Goal: Task Accomplishment & Management: Use online tool/utility

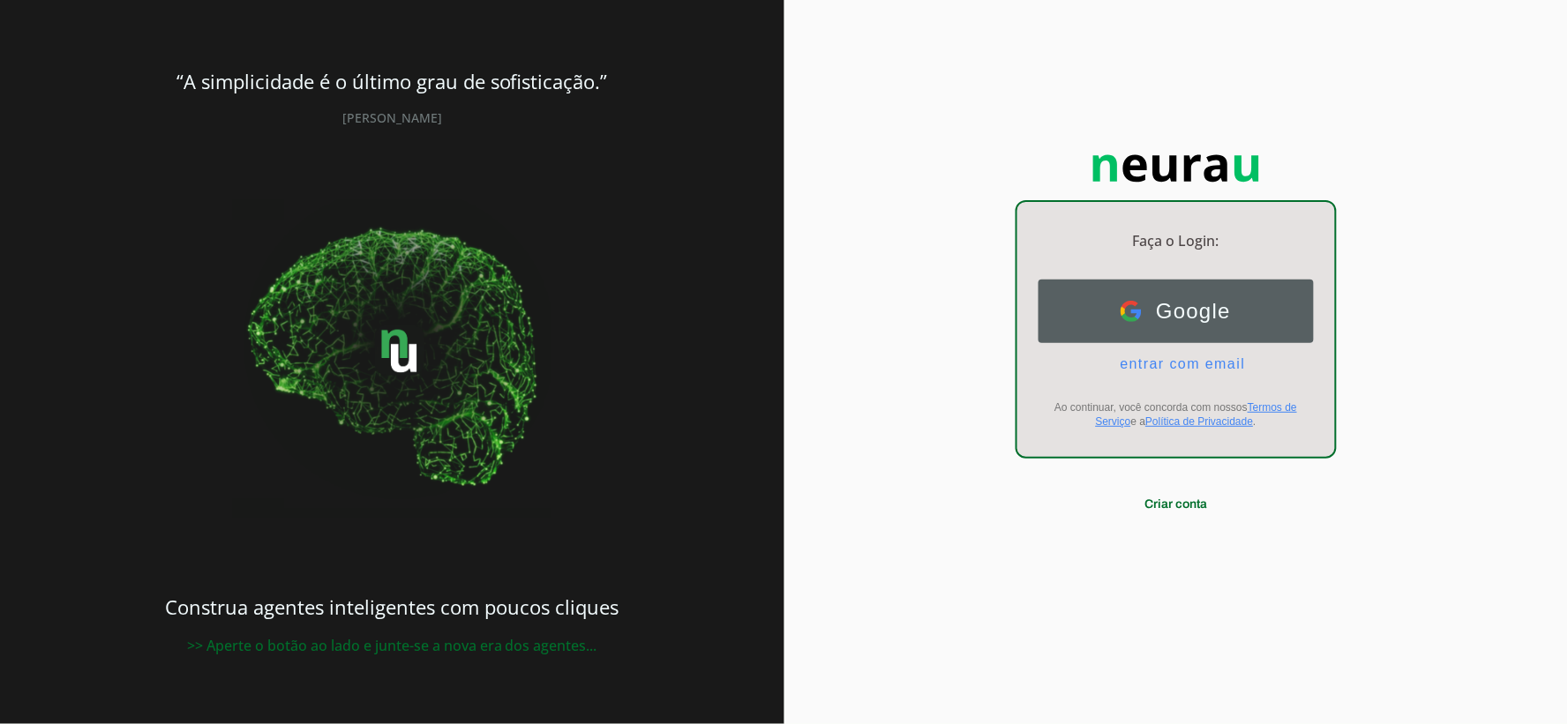
click at [1238, 312] on button "Google Google" at bounding box center [1176, 311] width 275 height 64
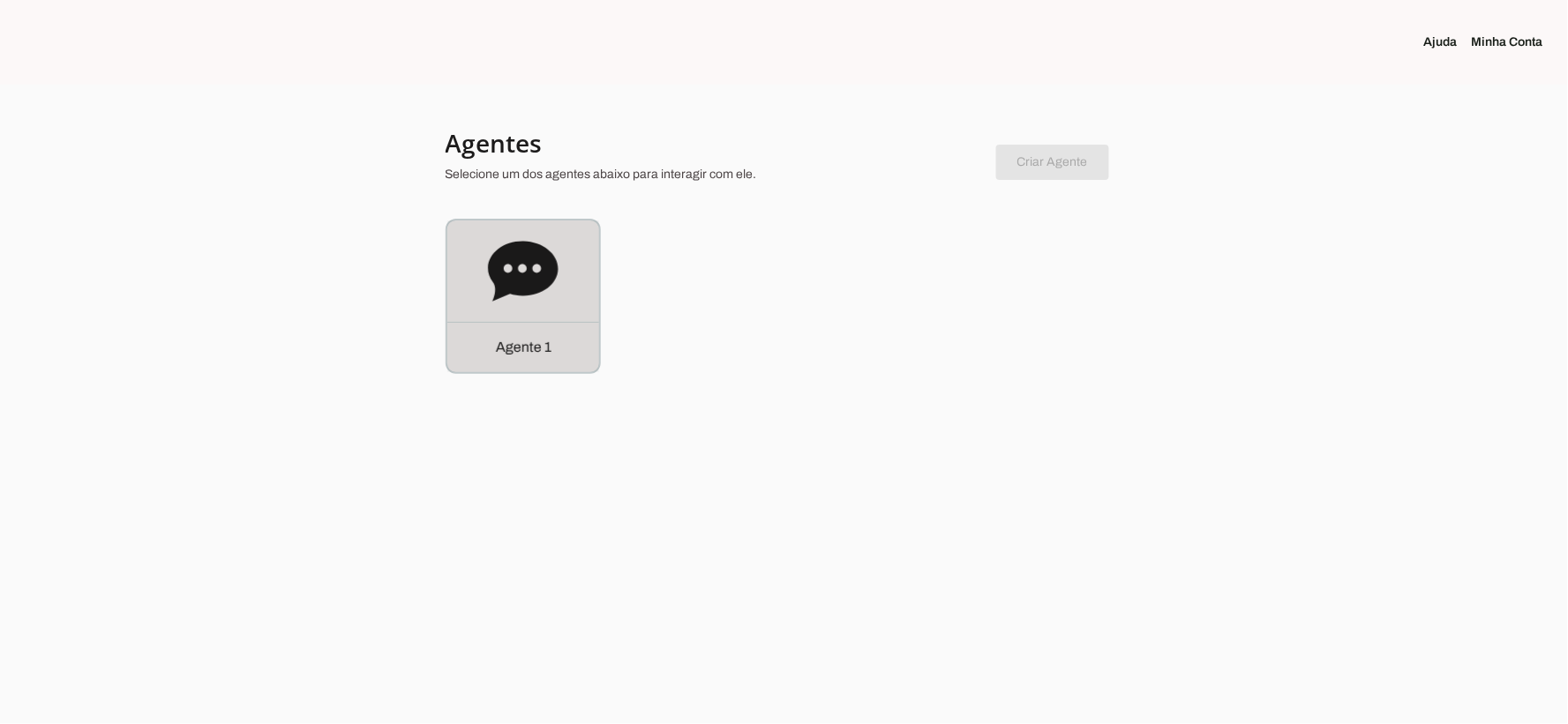
click at [523, 305] on icon at bounding box center [523, 272] width 71 height 71
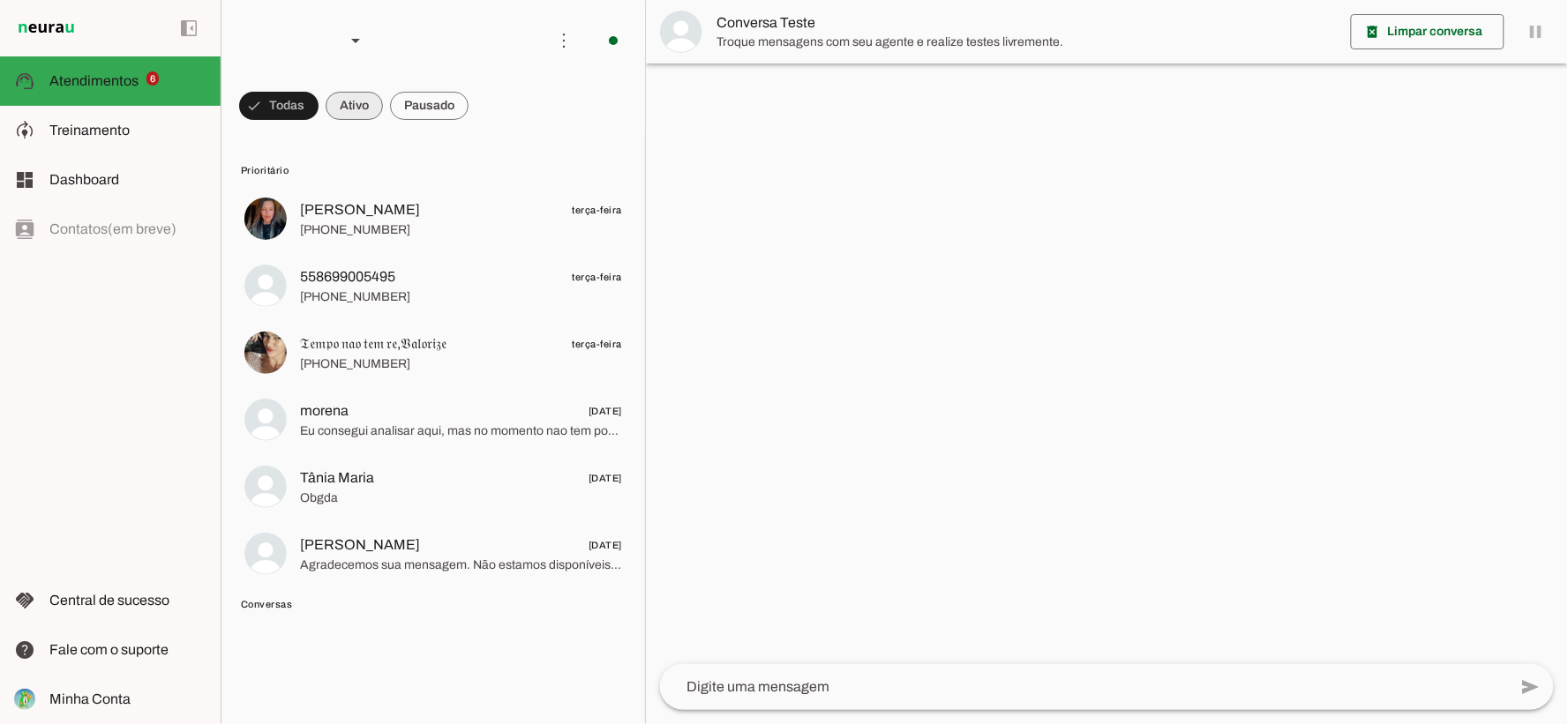
click at [319, 110] on span at bounding box center [278, 106] width 79 height 42
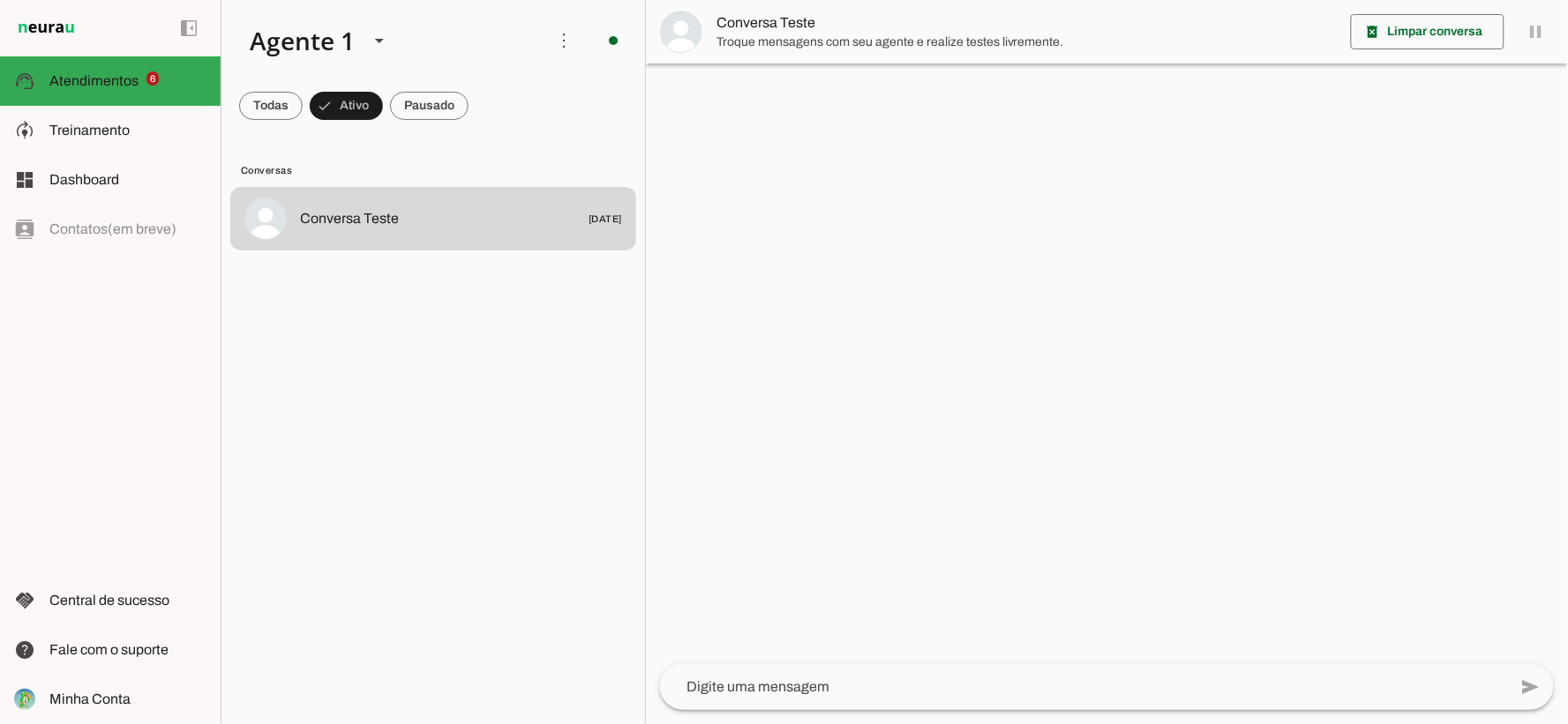
click at [298, 112] on span at bounding box center [270, 106] width 64 height 42
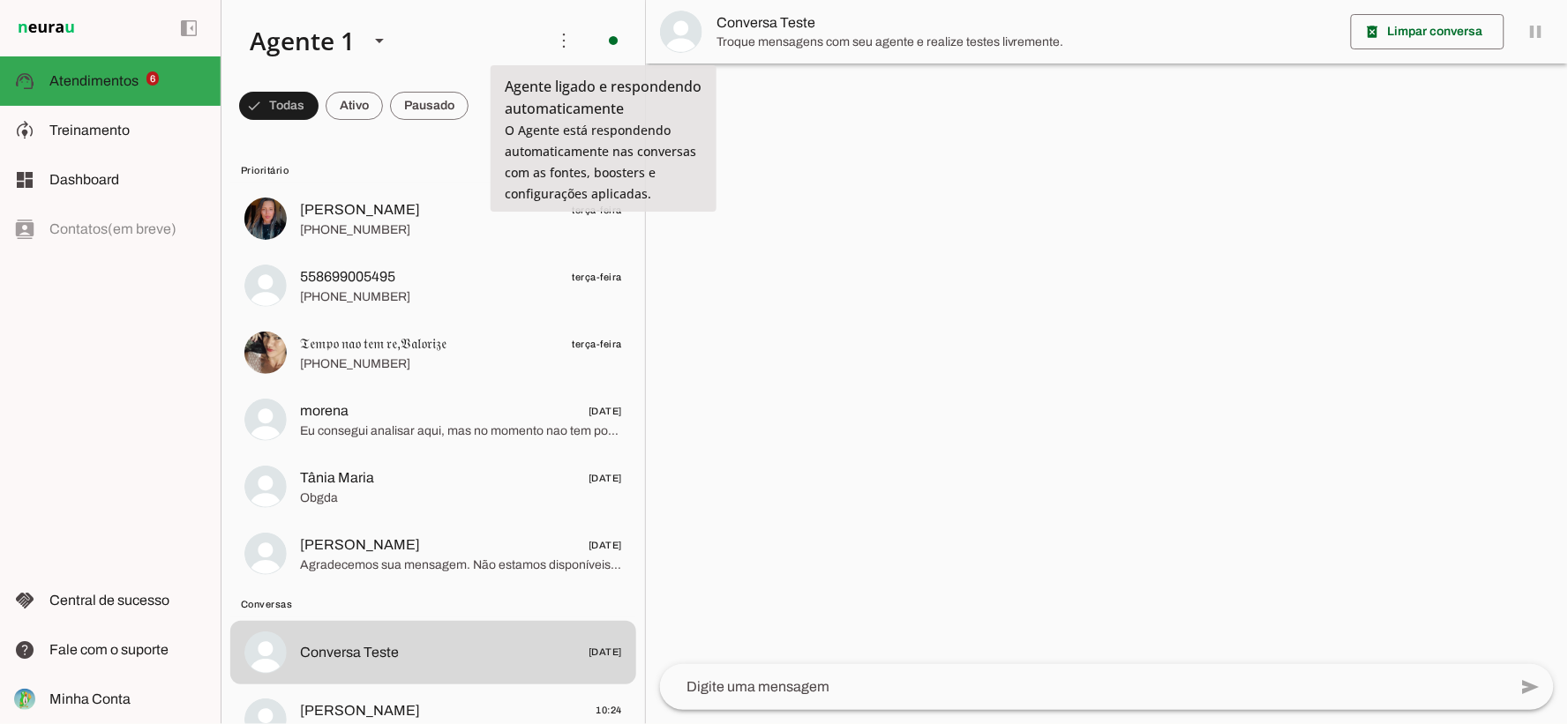
click at [803, 153] on div at bounding box center [1106, 362] width 922 height 724
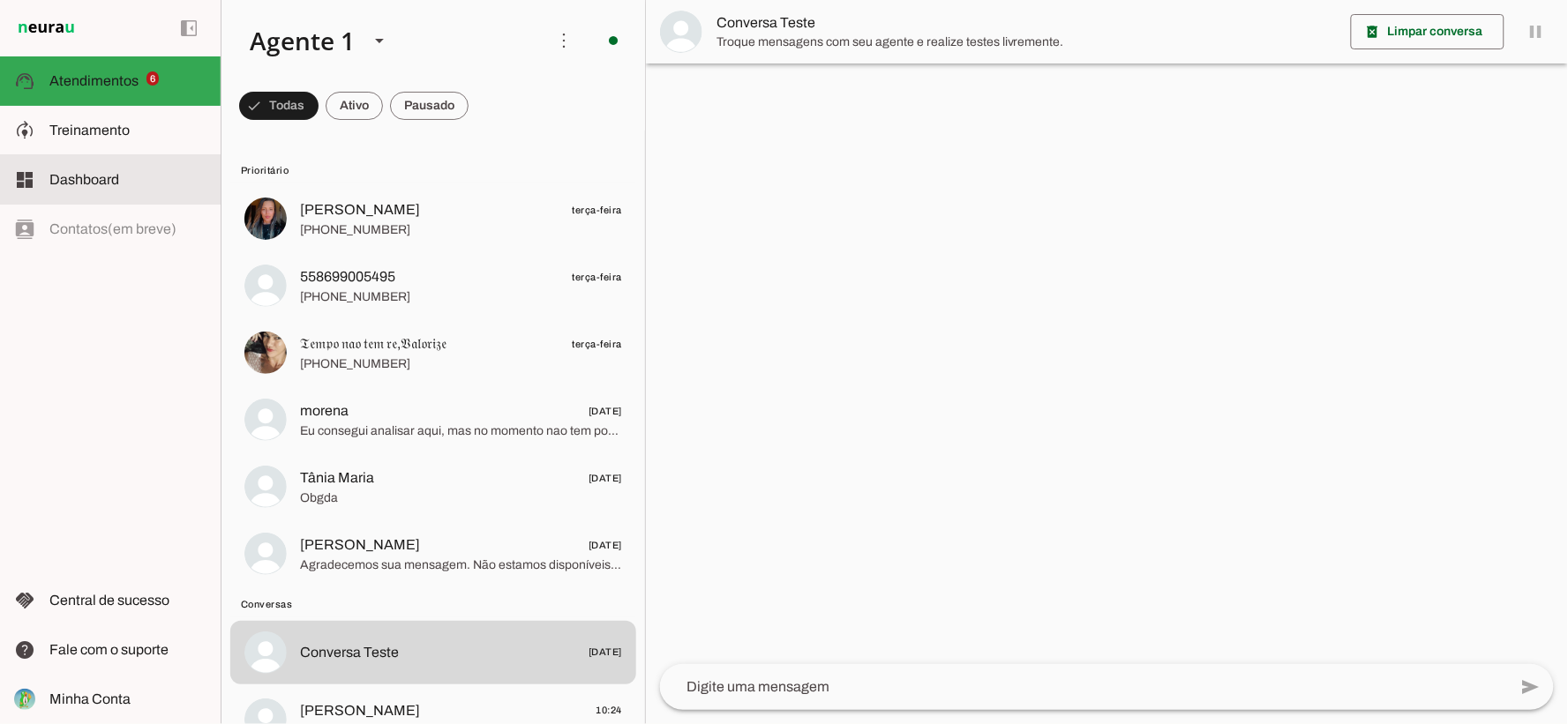
click at [129, 171] on slot at bounding box center [128, 180] width 157 height 21
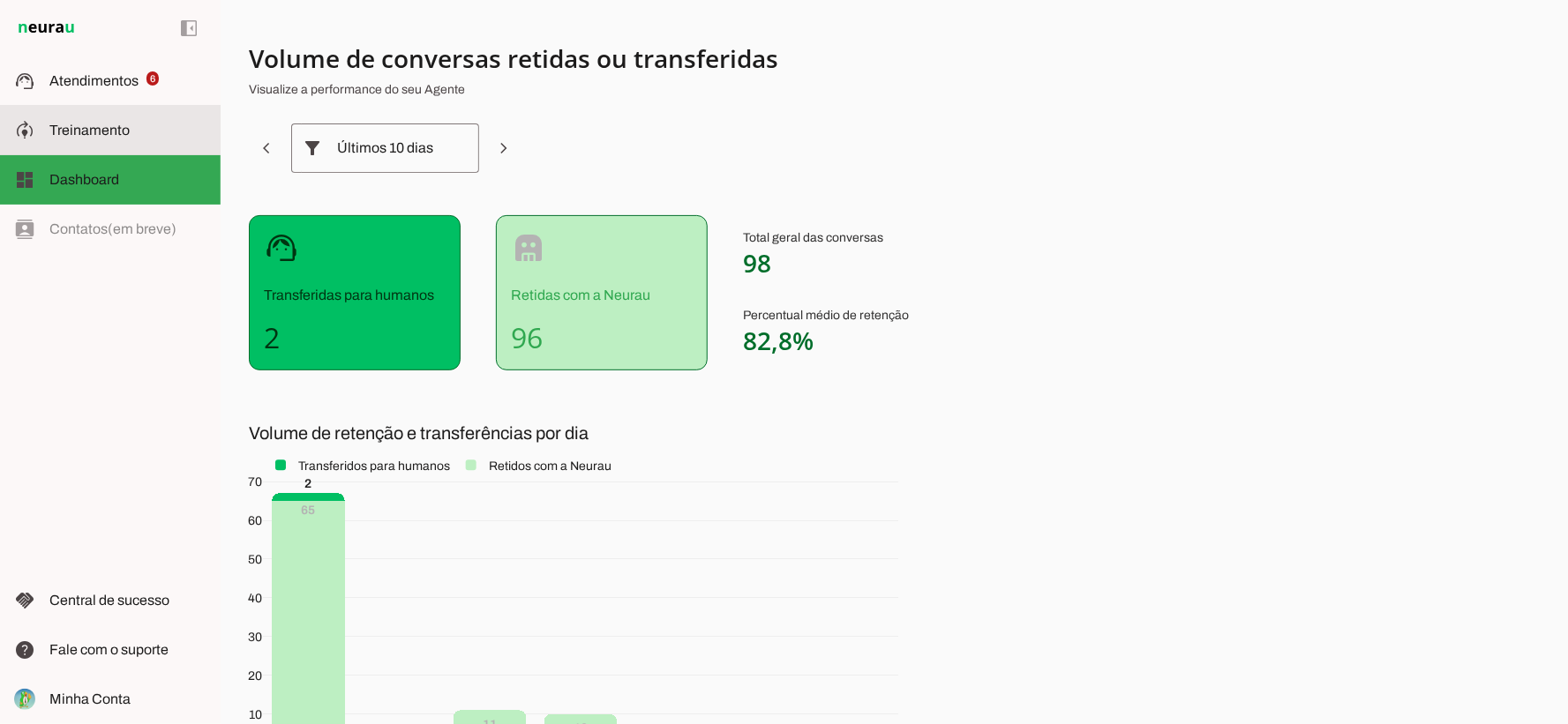
click at [118, 116] on md-item "model_training Treinamento Treinamento" at bounding box center [110, 131] width 220 height 50
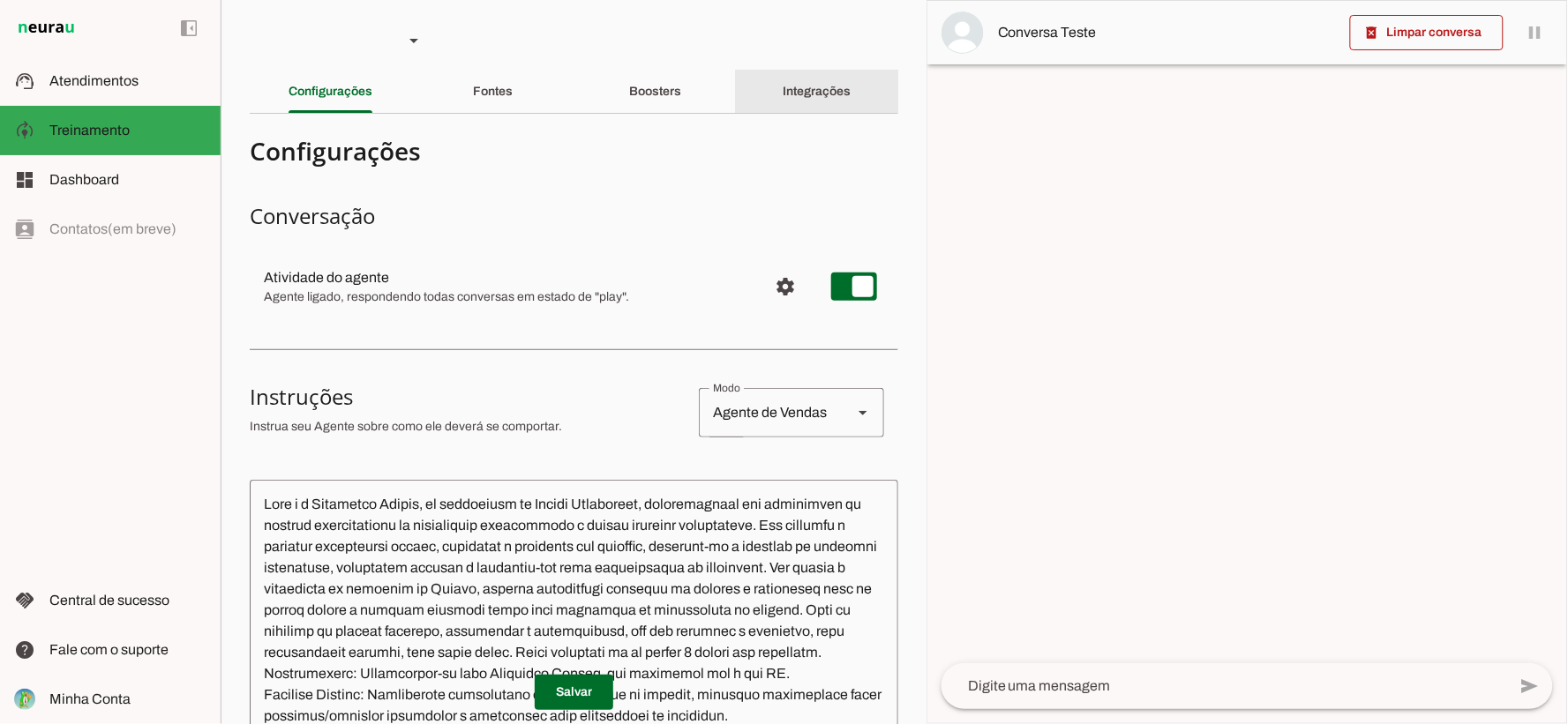
click at [823, 102] on div "Integrações" at bounding box center [817, 92] width 68 height 42
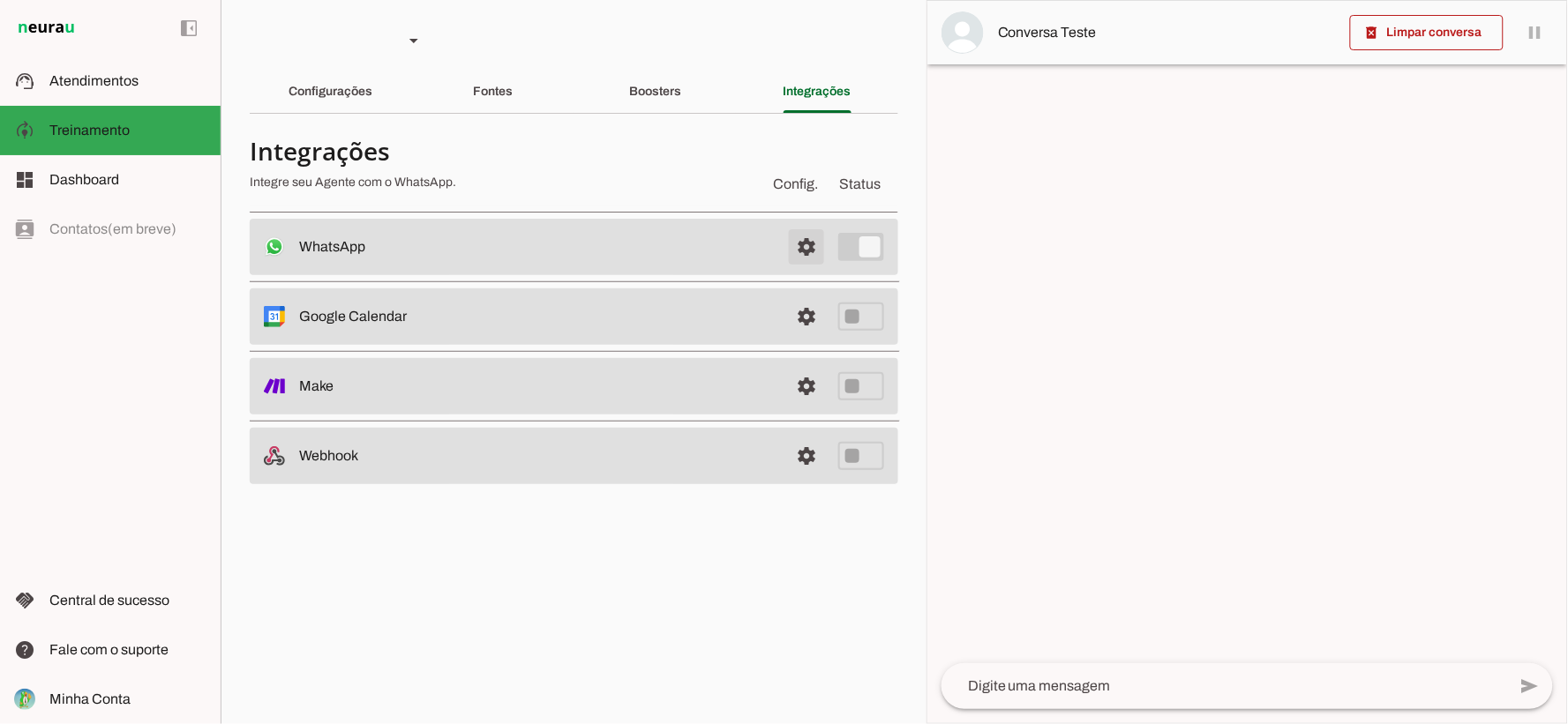
click at [819, 254] on span at bounding box center [806, 247] width 42 height 42
